Goal: Information Seeking & Learning: Learn about a topic

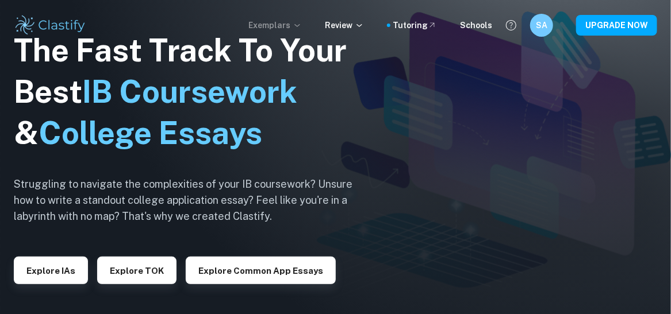
click at [273, 28] on p "Exemplars" at bounding box center [274, 25] width 53 height 13
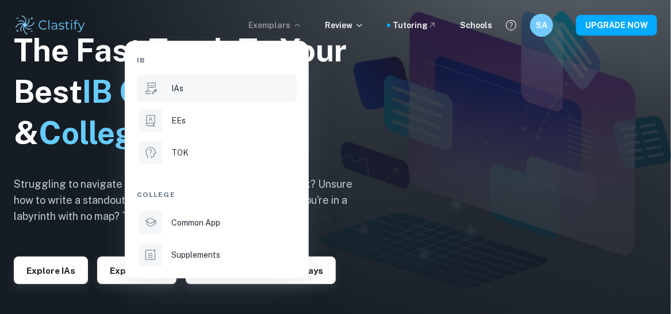
click at [213, 98] on li "IAs" at bounding box center [217, 89] width 160 height 28
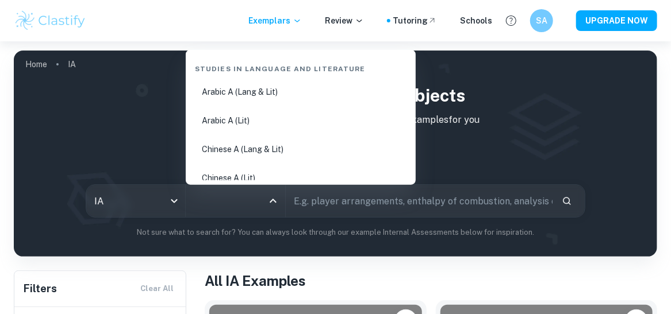
click at [229, 202] on input "All Subjects" at bounding box center [227, 201] width 72 height 22
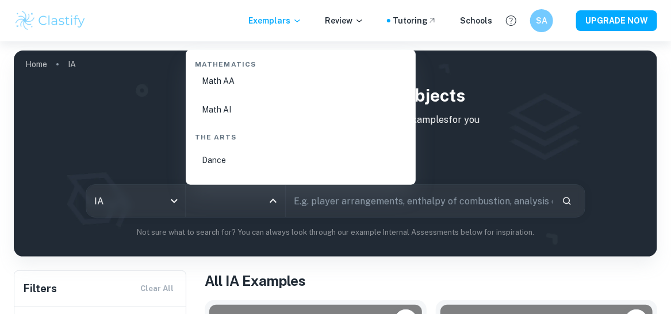
scroll to position [2006, 0]
click at [213, 127] on li "Math AI" at bounding box center [300, 127] width 221 height 26
type input "Math AI"
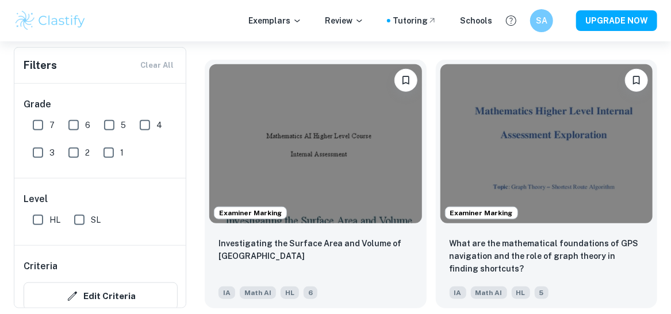
scroll to position [361, 0]
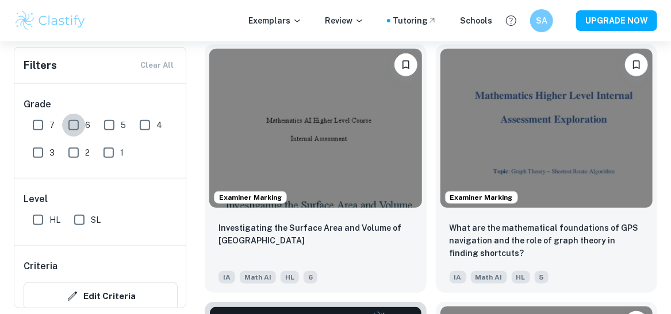
click at [67, 120] on input "6" at bounding box center [73, 125] width 23 height 23
checkbox input "true"
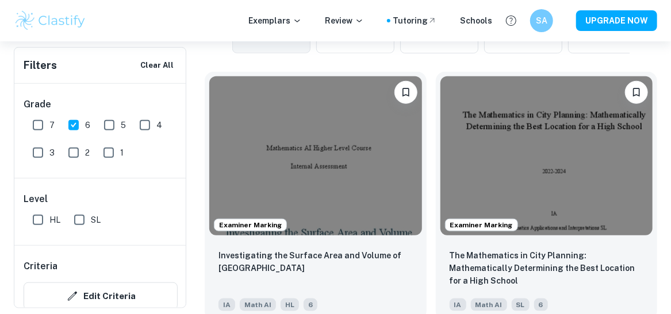
scroll to position [388, 0]
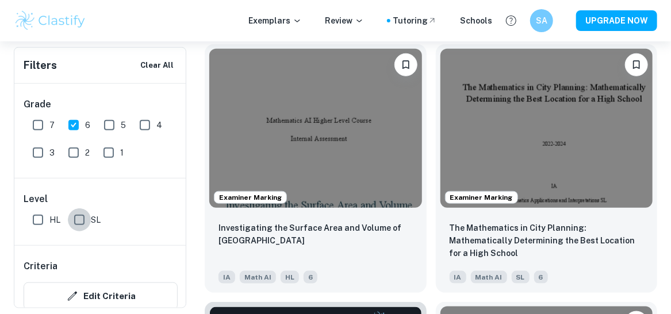
click at [83, 214] on input "SL" at bounding box center [79, 220] width 23 height 23
checkbox input "true"
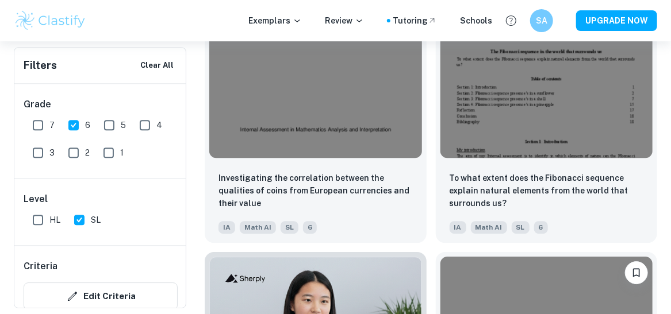
scroll to position [3025, 0]
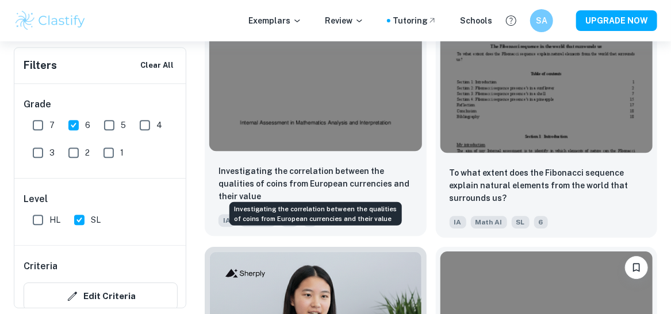
click at [361, 175] on p "Investigating the correlation between the qualities of coins from European curr…" at bounding box center [315, 184] width 194 height 38
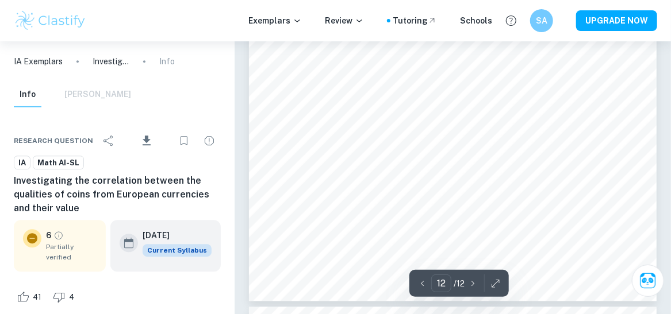
scroll to position [6924, 0]
type input "1"
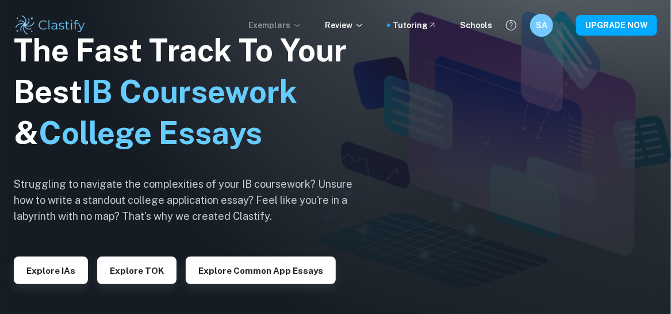
click at [284, 27] on p "Exemplars" at bounding box center [274, 25] width 53 height 13
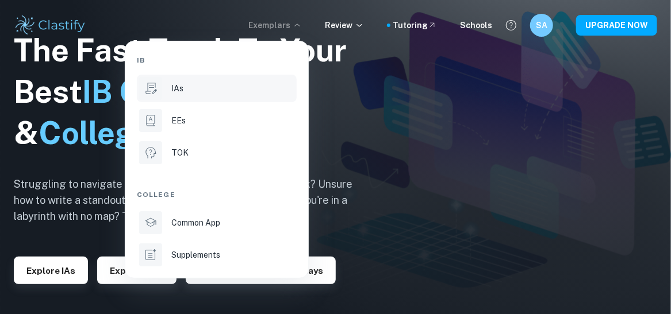
click at [201, 90] on div "IAs" at bounding box center [232, 88] width 123 height 13
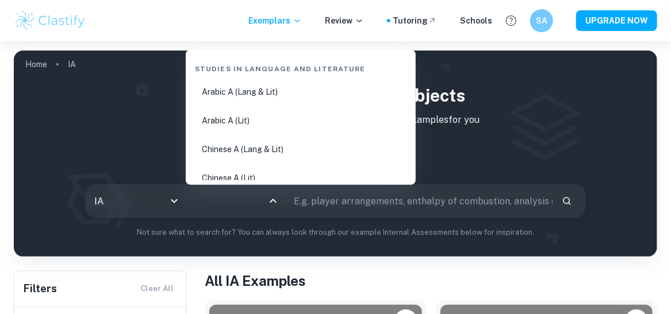
click at [243, 200] on input "All Subjects" at bounding box center [227, 201] width 72 height 22
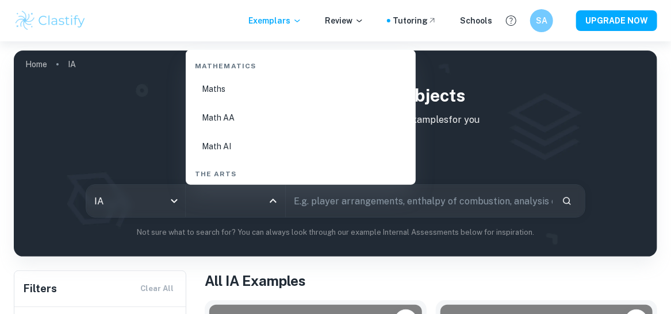
scroll to position [2003, 0]
click at [221, 134] on li "Math AI" at bounding box center [300, 130] width 221 height 26
type input "Math AI"
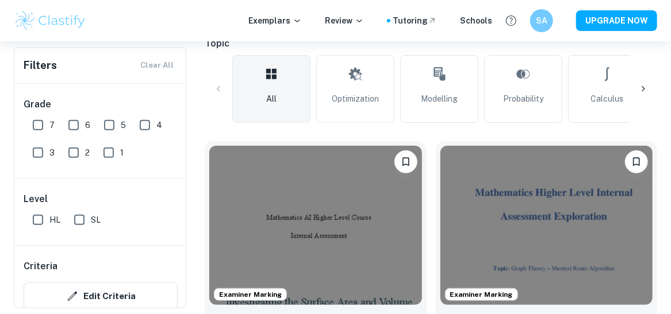
scroll to position [272, 0]
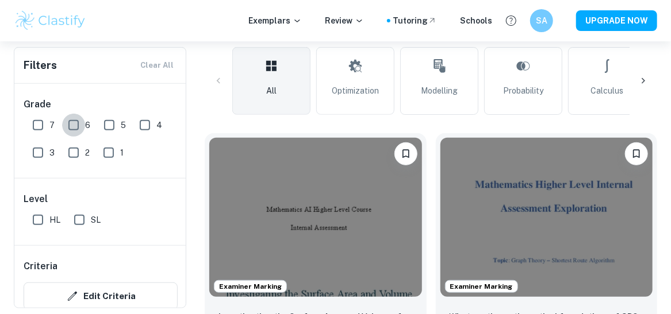
click at [72, 123] on input "6" at bounding box center [73, 125] width 23 height 23
checkbox input "true"
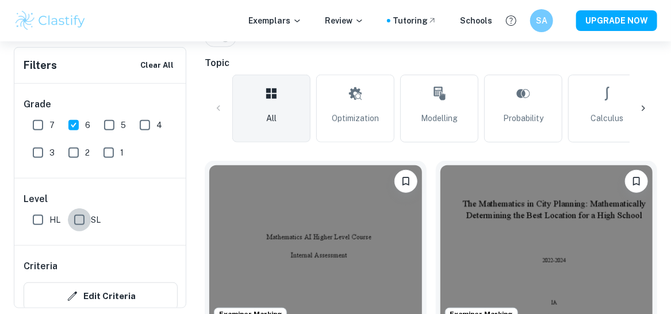
click at [74, 213] on input "SL" at bounding box center [79, 220] width 23 height 23
checkbox input "true"
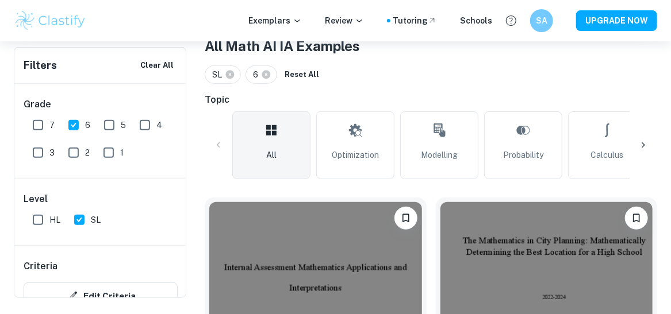
scroll to position [180, 0]
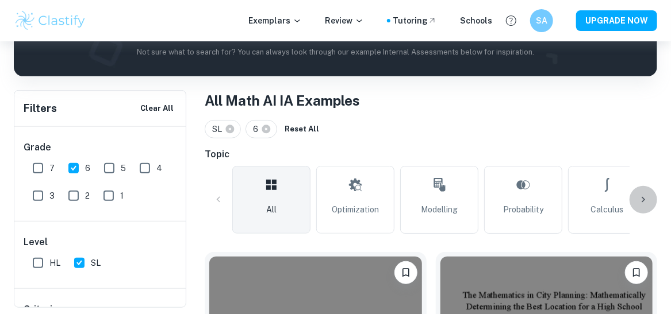
click at [642, 199] on icon at bounding box center [642, 199] width 11 height 11
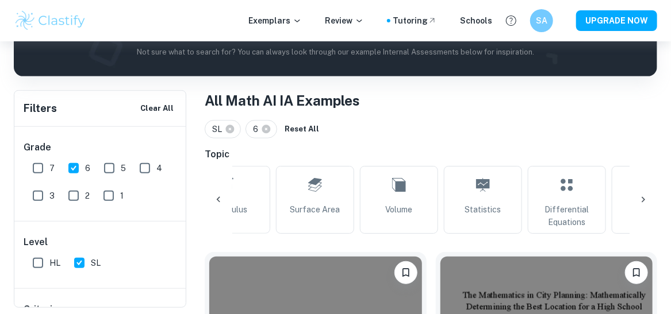
scroll to position [0, 388]
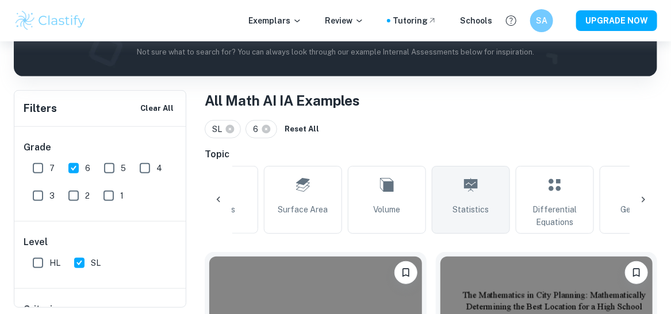
click at [460, 191] on link "Statistics" at bounding box center [471, 200] width 78 height 68
type input "Statistics"
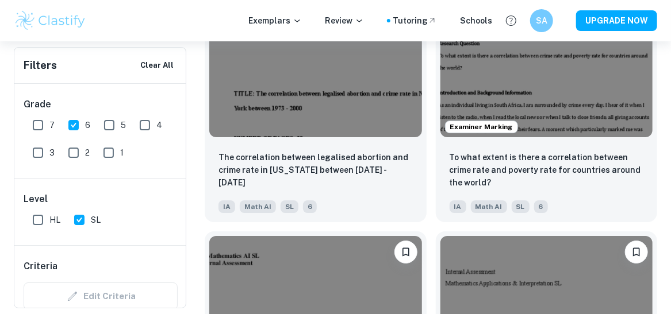
scroll to position [1464, 0]
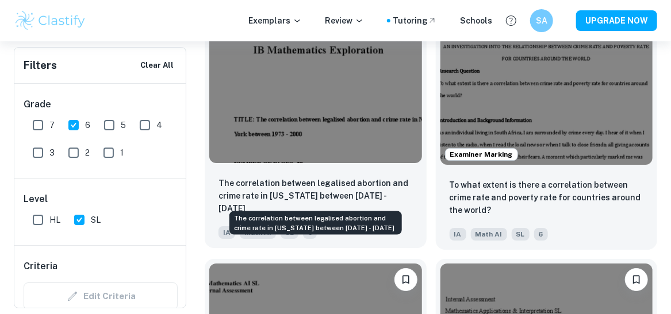
click at [317, 195] on p "The correlation between legalised abortion and crime rate in [US_STATE] between…" at bounding box center [315, 196] width 194 height 38
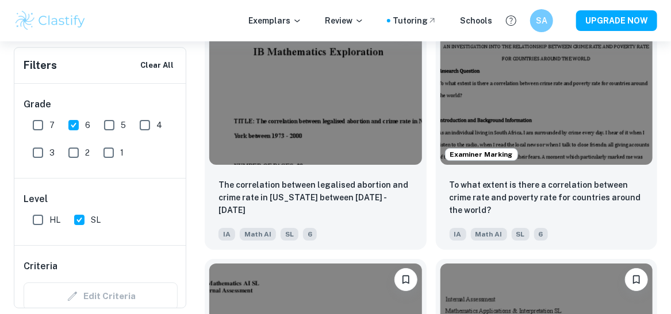
scroll to position [0, 213]
click at [113, 128] on input "5" at bounding box center [109, 125] width 23 height 23
checkbox input "true"
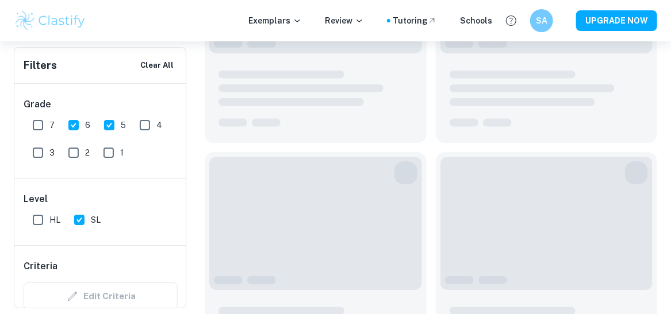
click at [75, 127] on input "6" at bounding box center [73, 125] width 23 height 23
checkbox input "false"
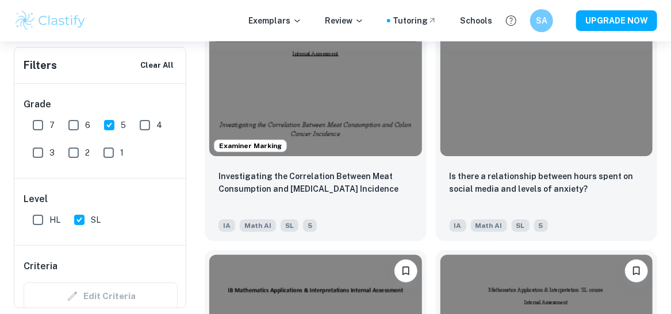
scroll to position [1771, 0]
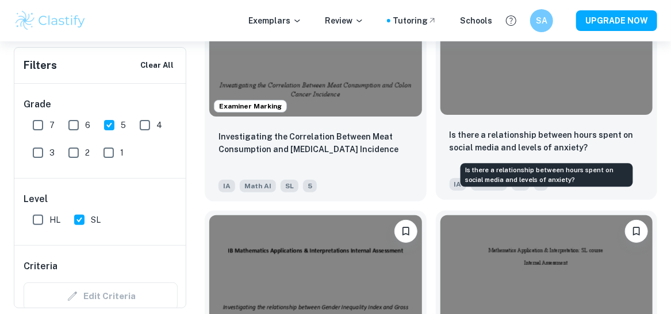
click at [547, 145] on p "Is there a relationship between hours spent on social media and levels of anxie…" at bounding box center [546, 141] width 194 height 25
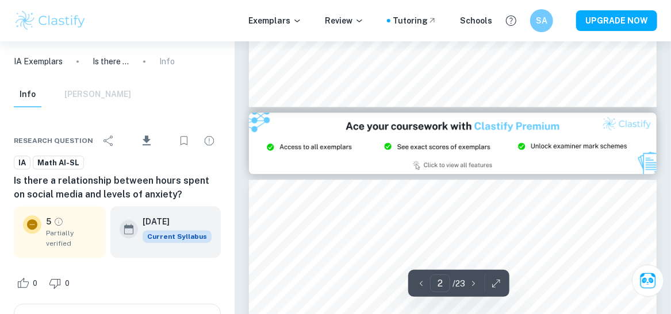
type input "3"
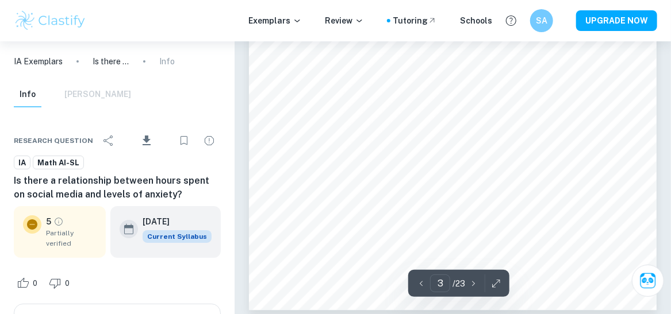
scroll to position [1600, 0]
